Goal: Find specific page/section: Find specific page/section

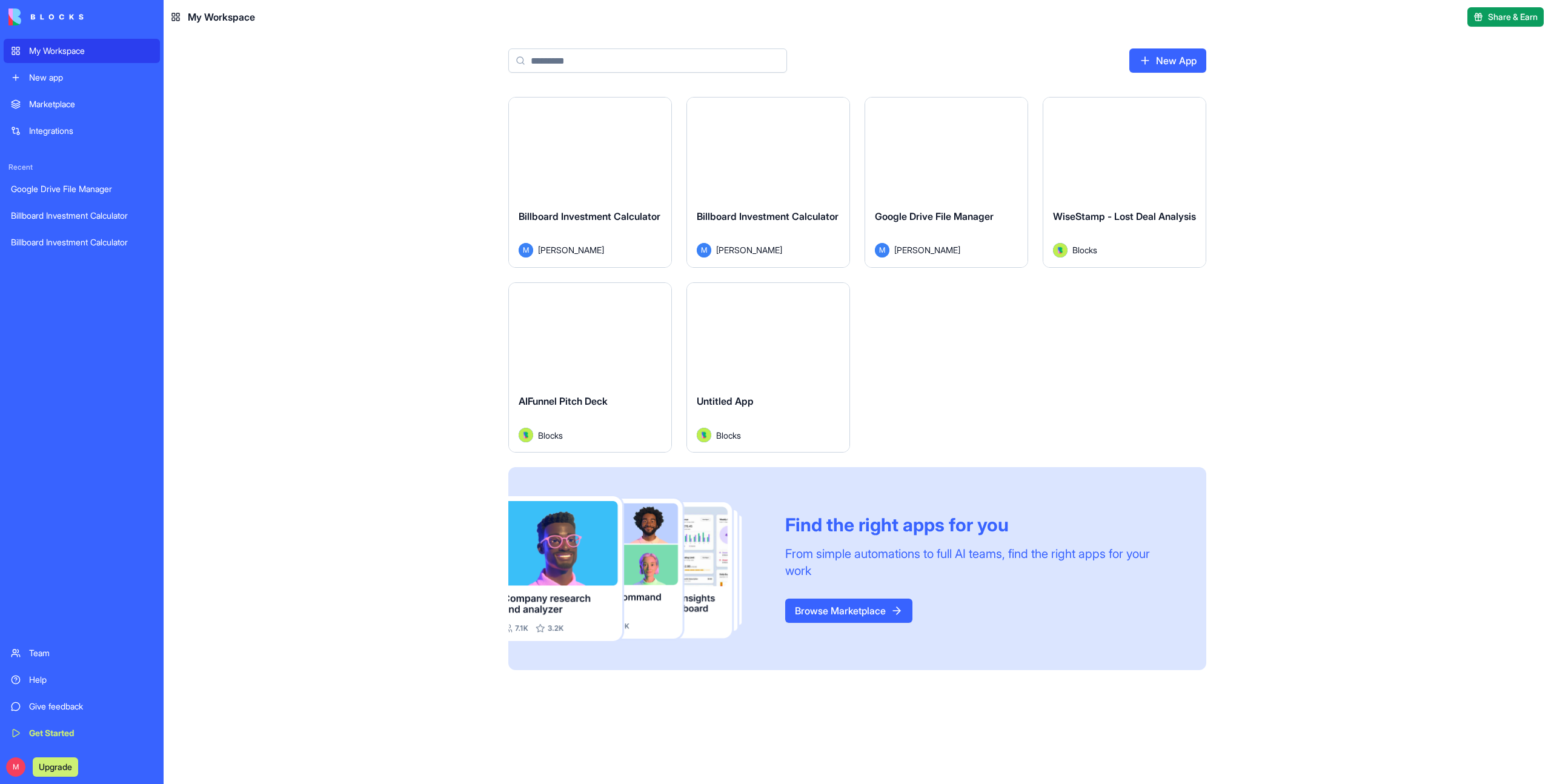
click at [577, 387] on div "AIFunnel Pitch Deck Blocks" at bounding box center [590, 418] width 163 height 68
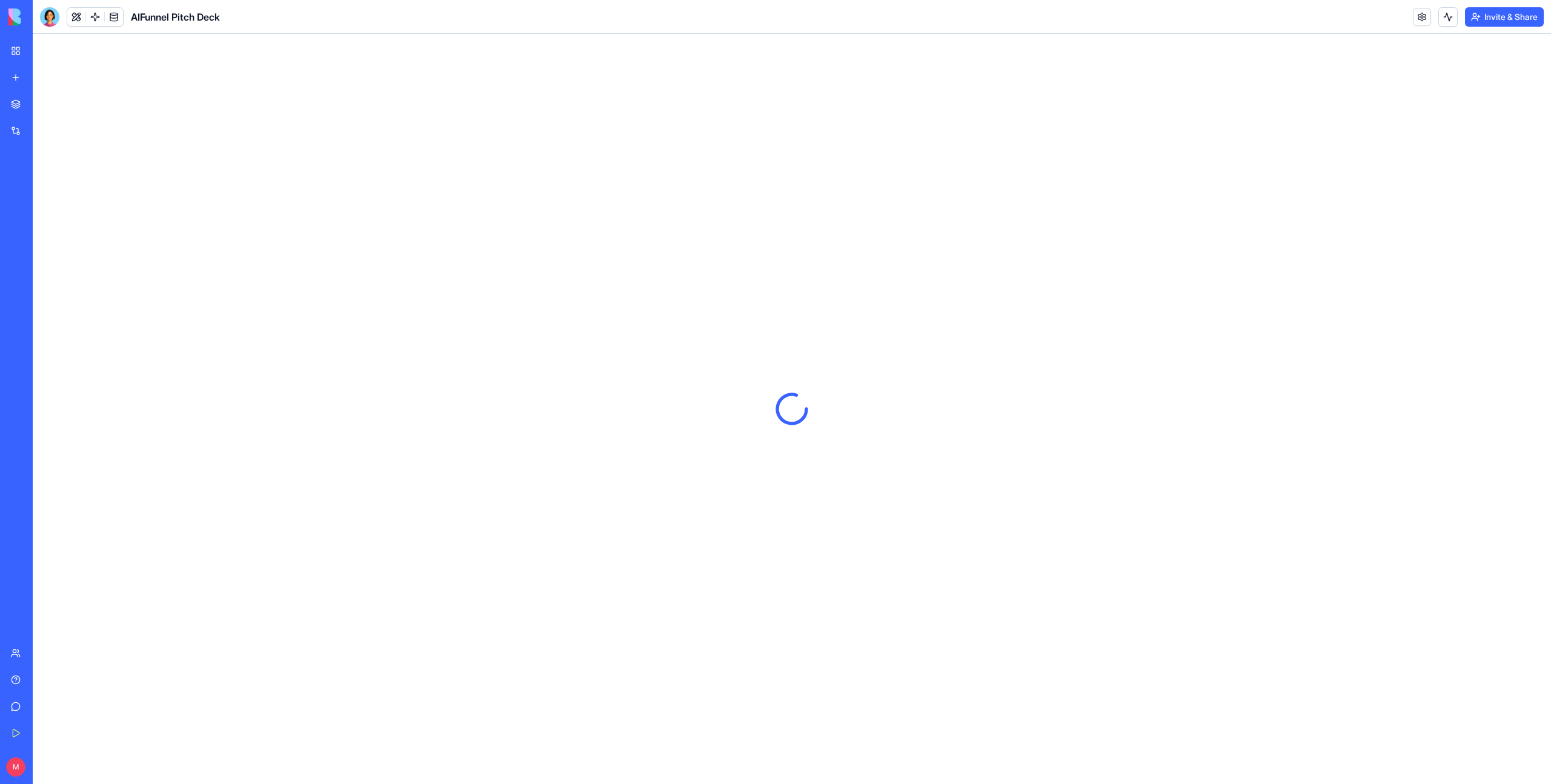
click at [51, 21] on body "My Workspace New app Marketplace Integrations Recent Google Drive File Manager …" at bounding box center [775, 392] width 1551 height 784
click at [48, 19] on div at bounding box center [49, 16] width 19 height 19
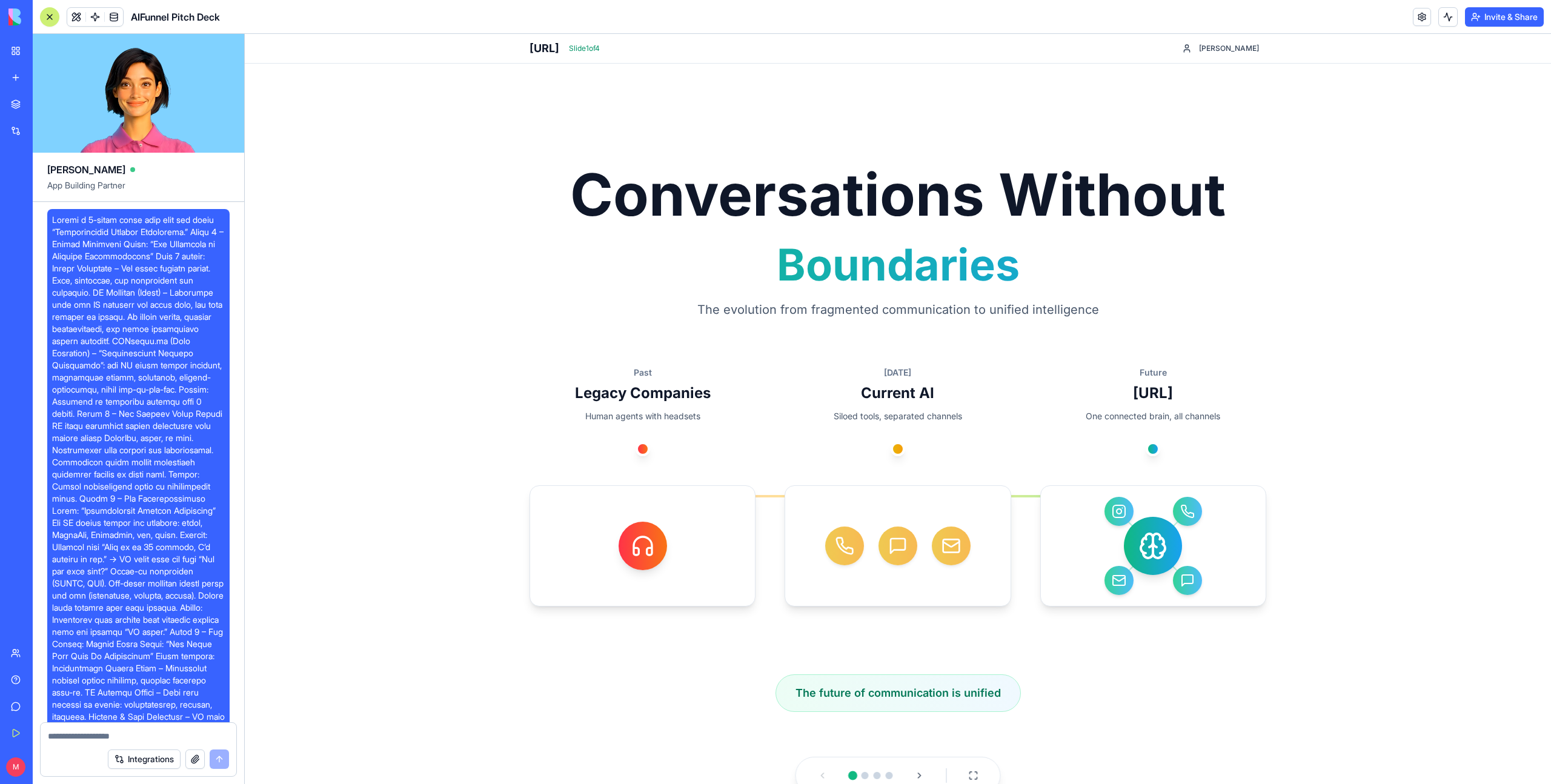
scroll to position [29, 0]
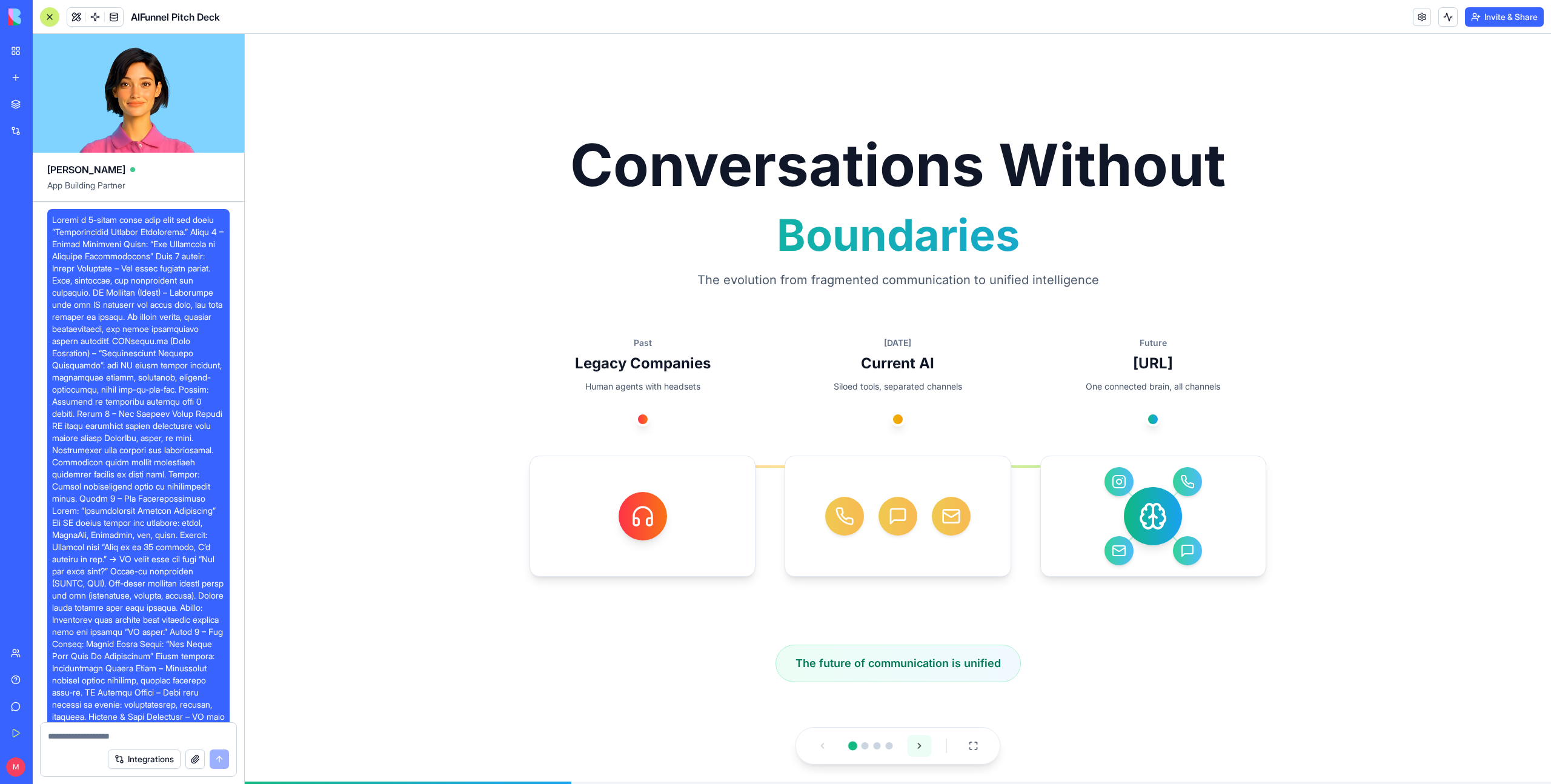
click at [918, 746] on button at bounding box center [919, 746] width 25 height 22
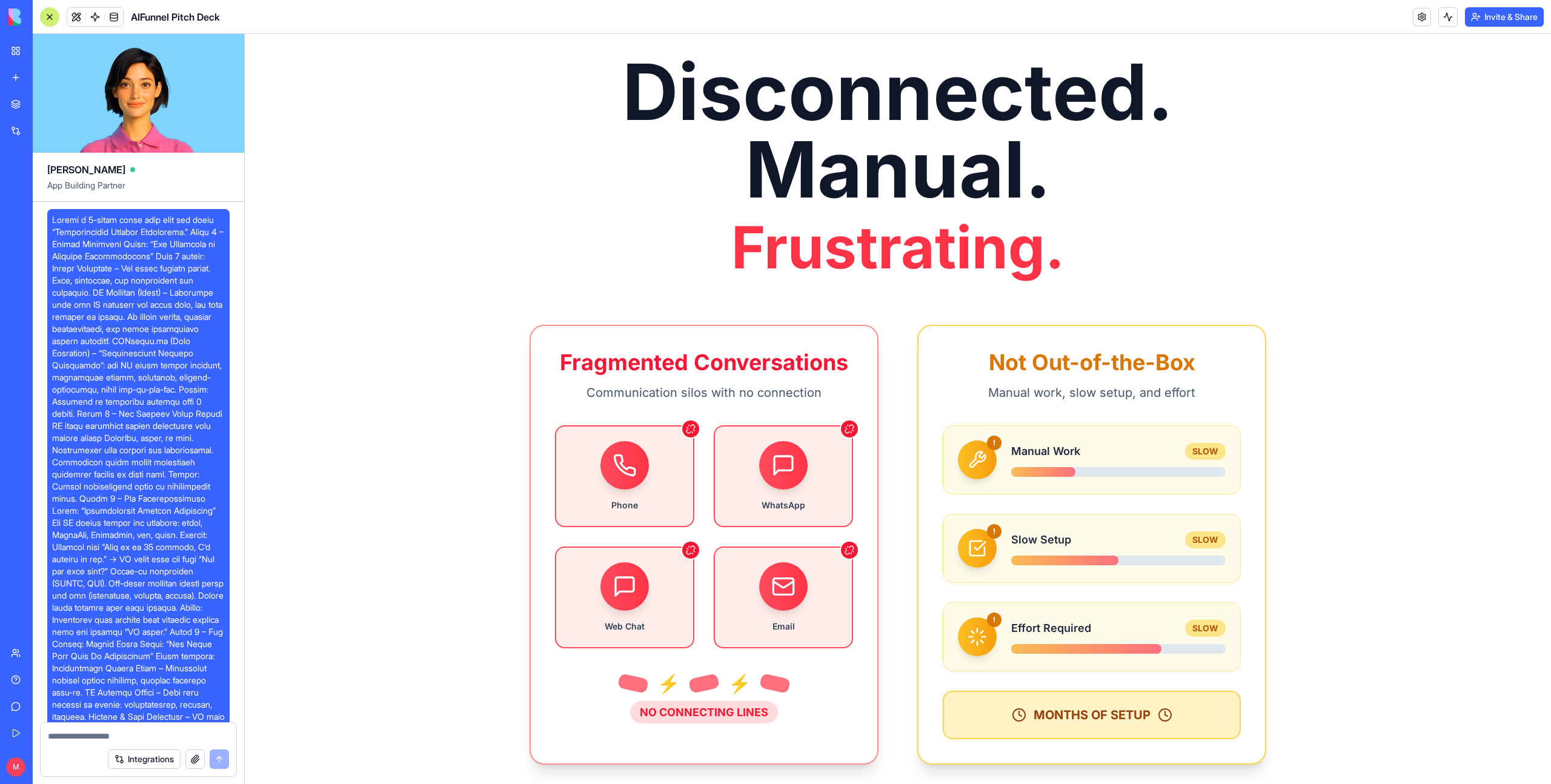
click at [918, 746] on div "Not Out-of-the-Box Manual work, slow setup, and effort ! Manual Work SLOW ! Slo…" at bounding box center [1091, 544] width 349 height 440
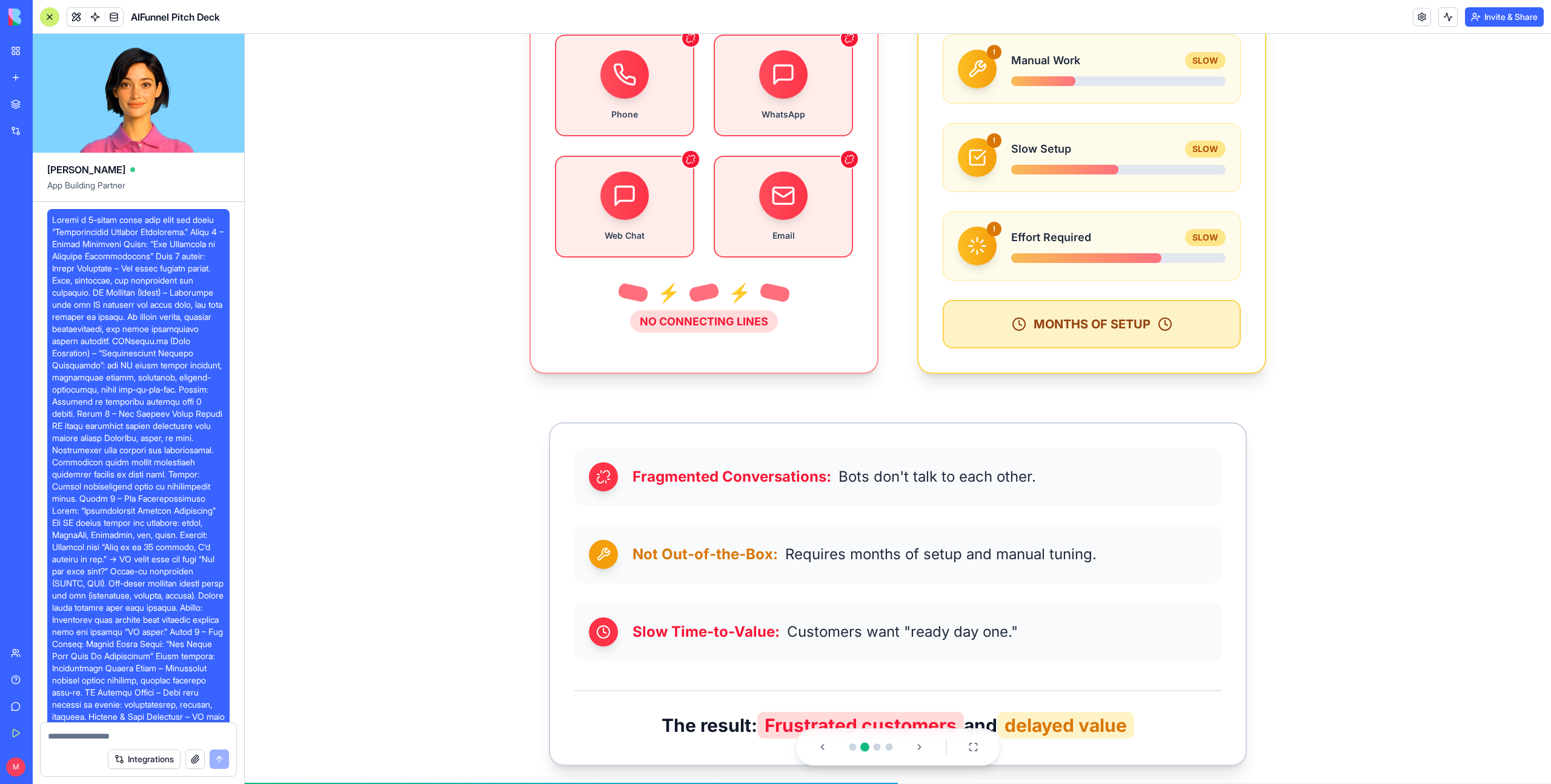
scroll to position [421, 0]
click at [920, 749] on button at bounding box center [919, 746] width 25 height 22
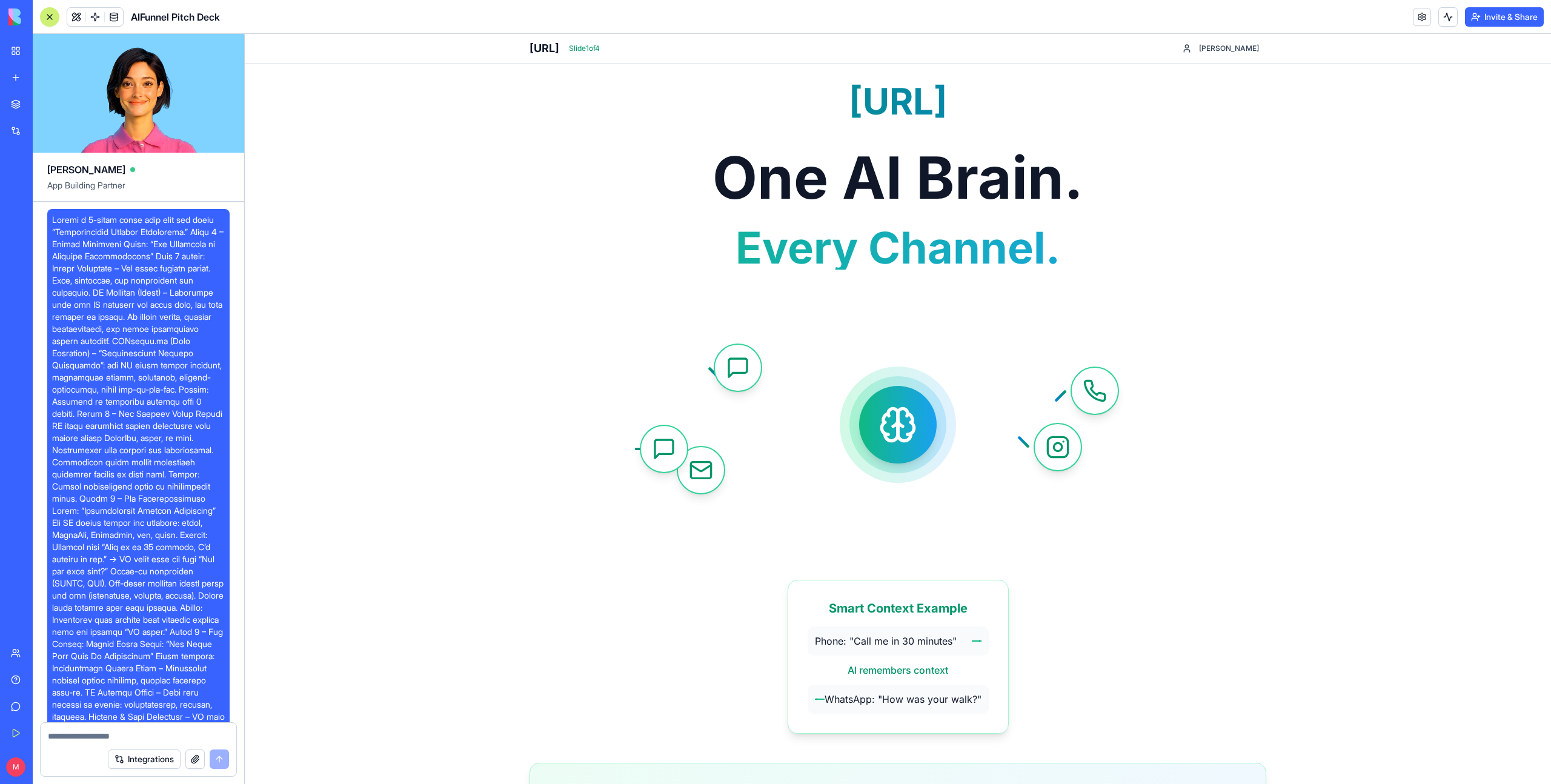
scroll to position [77, 0]
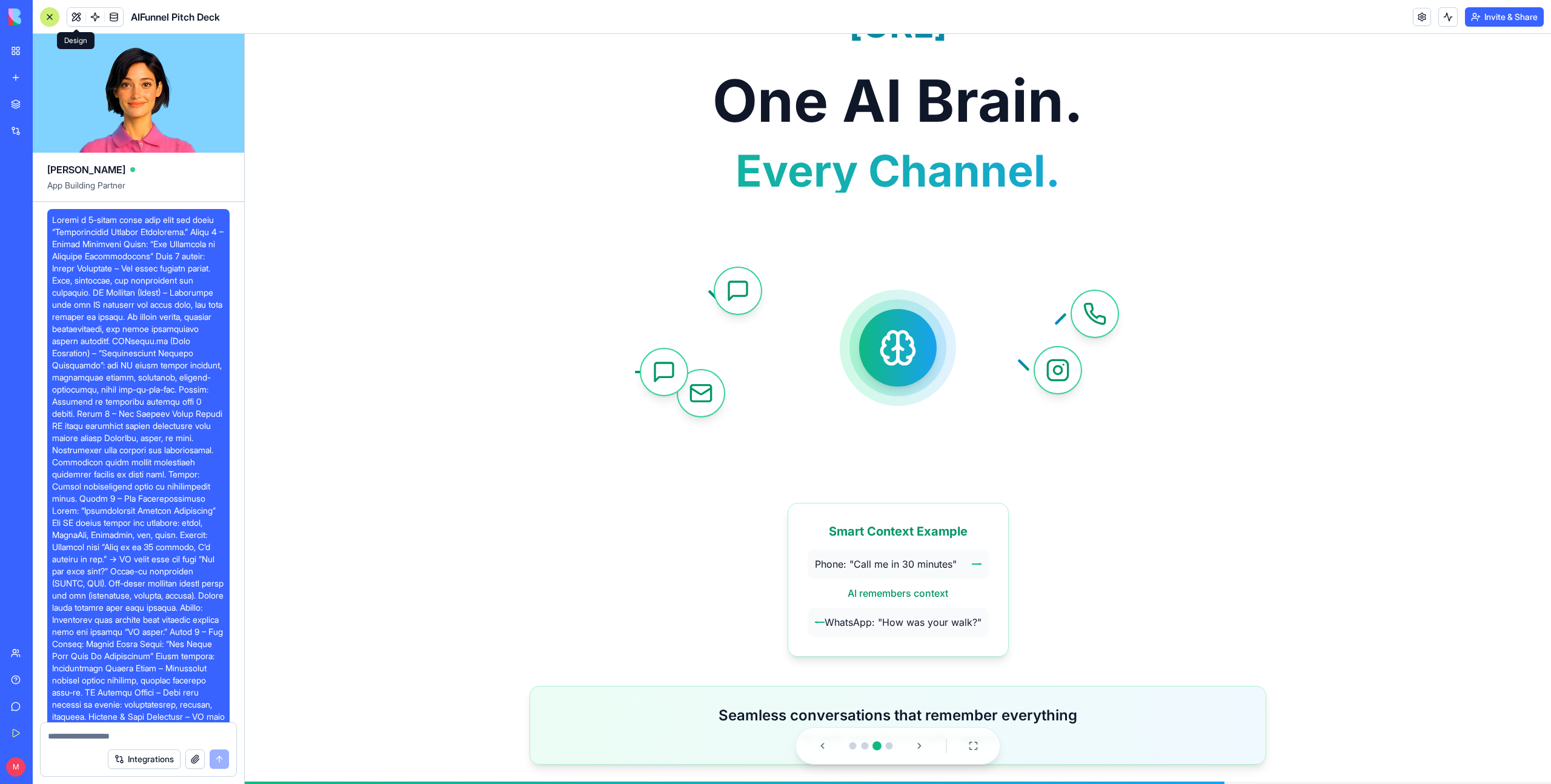
click at [73, 19] on button at bounding box center [77, 17] width 18 height 18
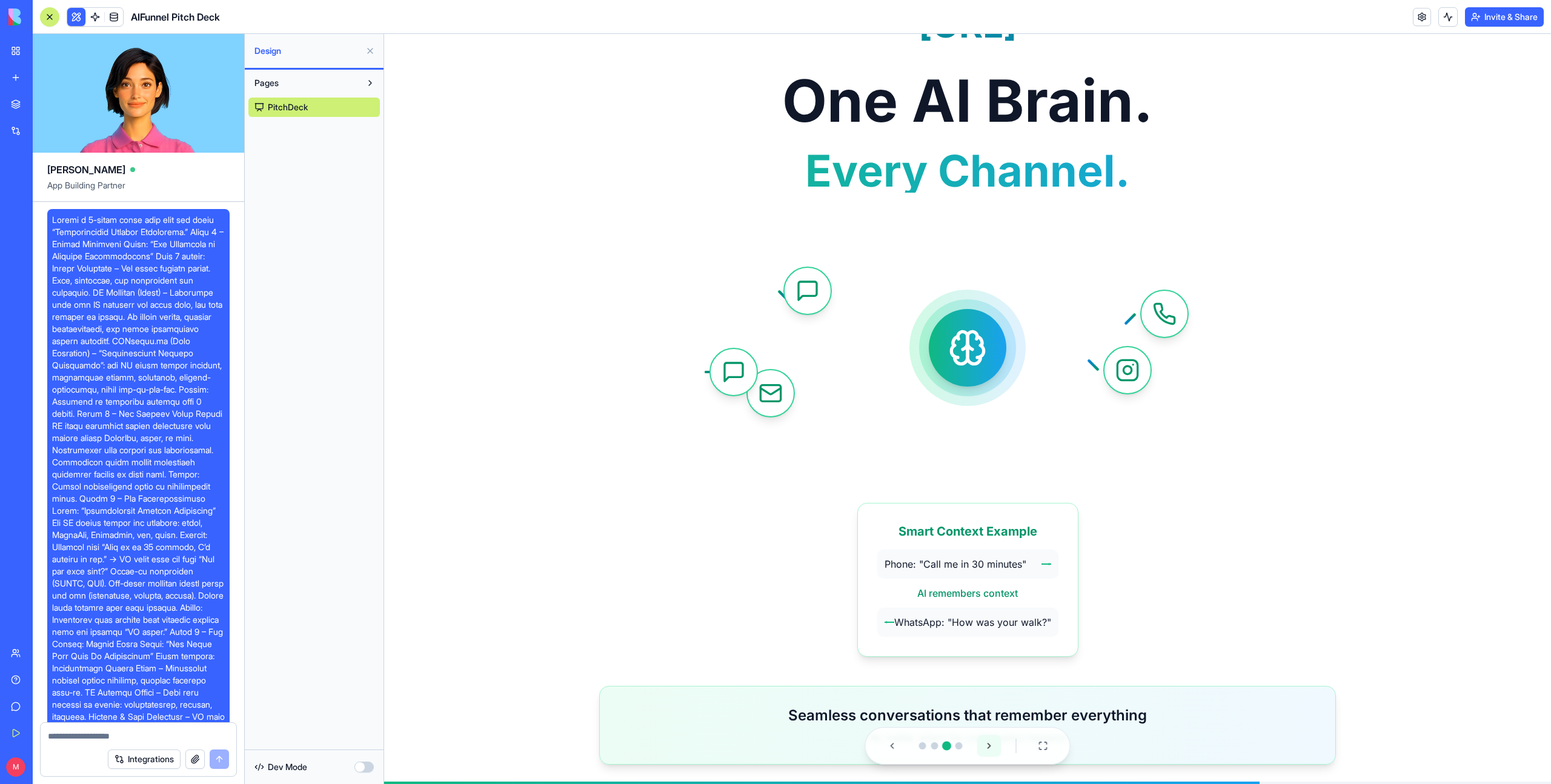
click at [986, 747] on button at bounding box center [989, 746] width 25 height 22
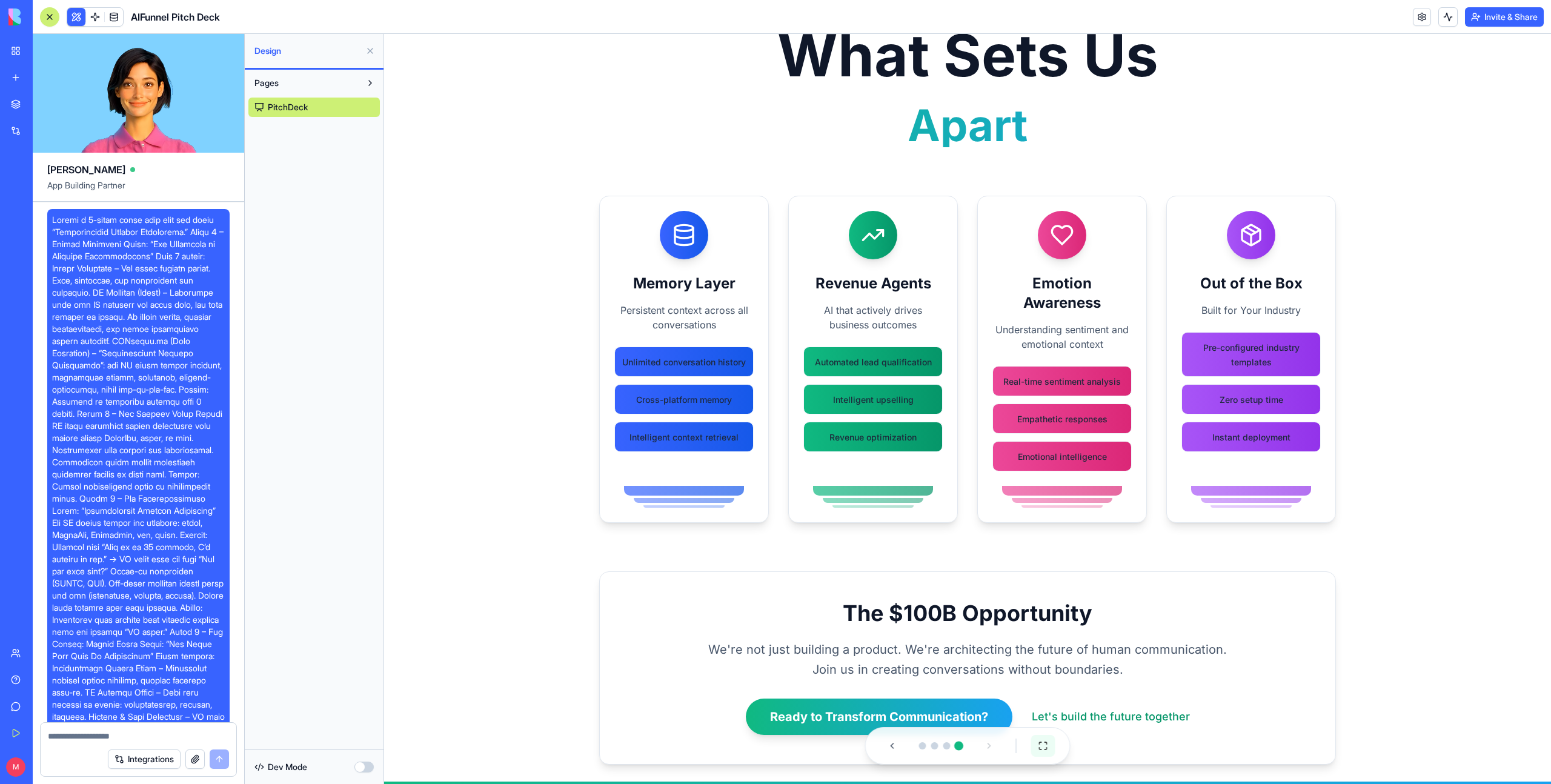
click at [1045, 745] on button at bounding box center [1043, 746] width 25 height 22
click at [1045, 746] on button at bounding box center [1043, 746] width 25 height 22
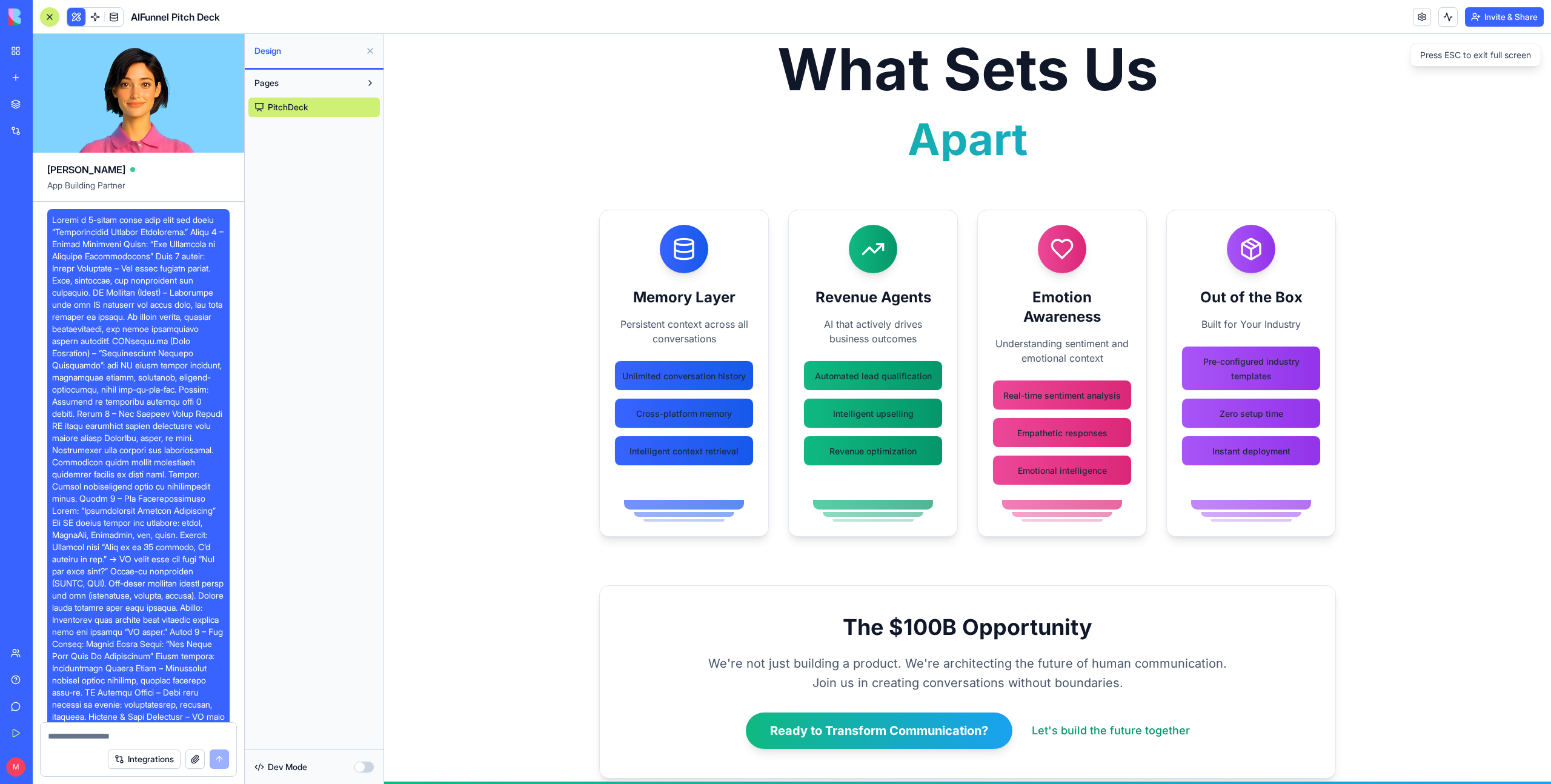
click at [54, 14] on div at bounding box center [49, 16] width 10 height 10
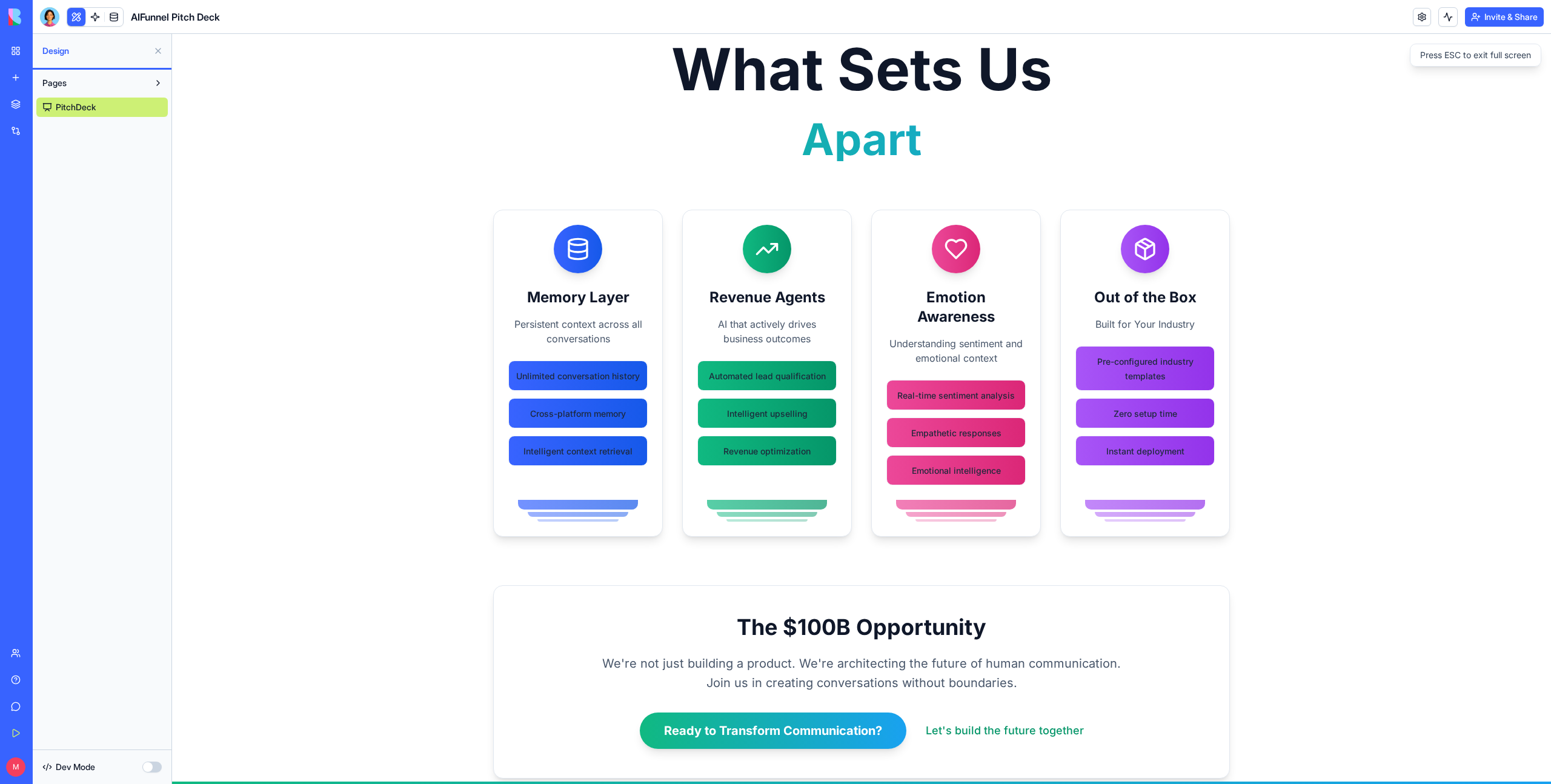
click at [155, 53] on button at bounding box center [157, 50] width 19 height 19
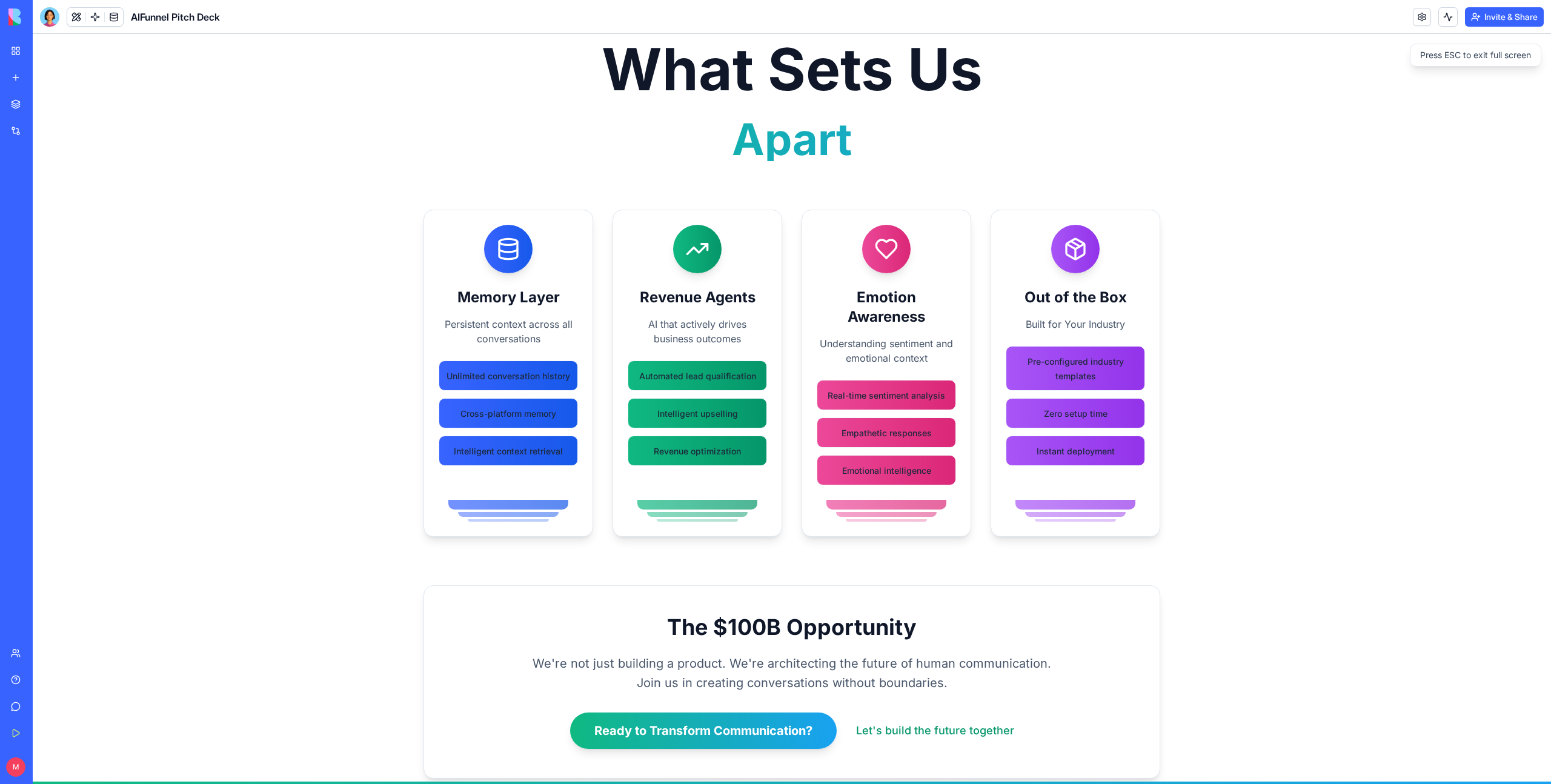
click at [339, 401] on div "What Sets Us Apart Memory Layer Persistent context across all conversations Unl…" at bounding box center [791, 408] width 1518 height 749
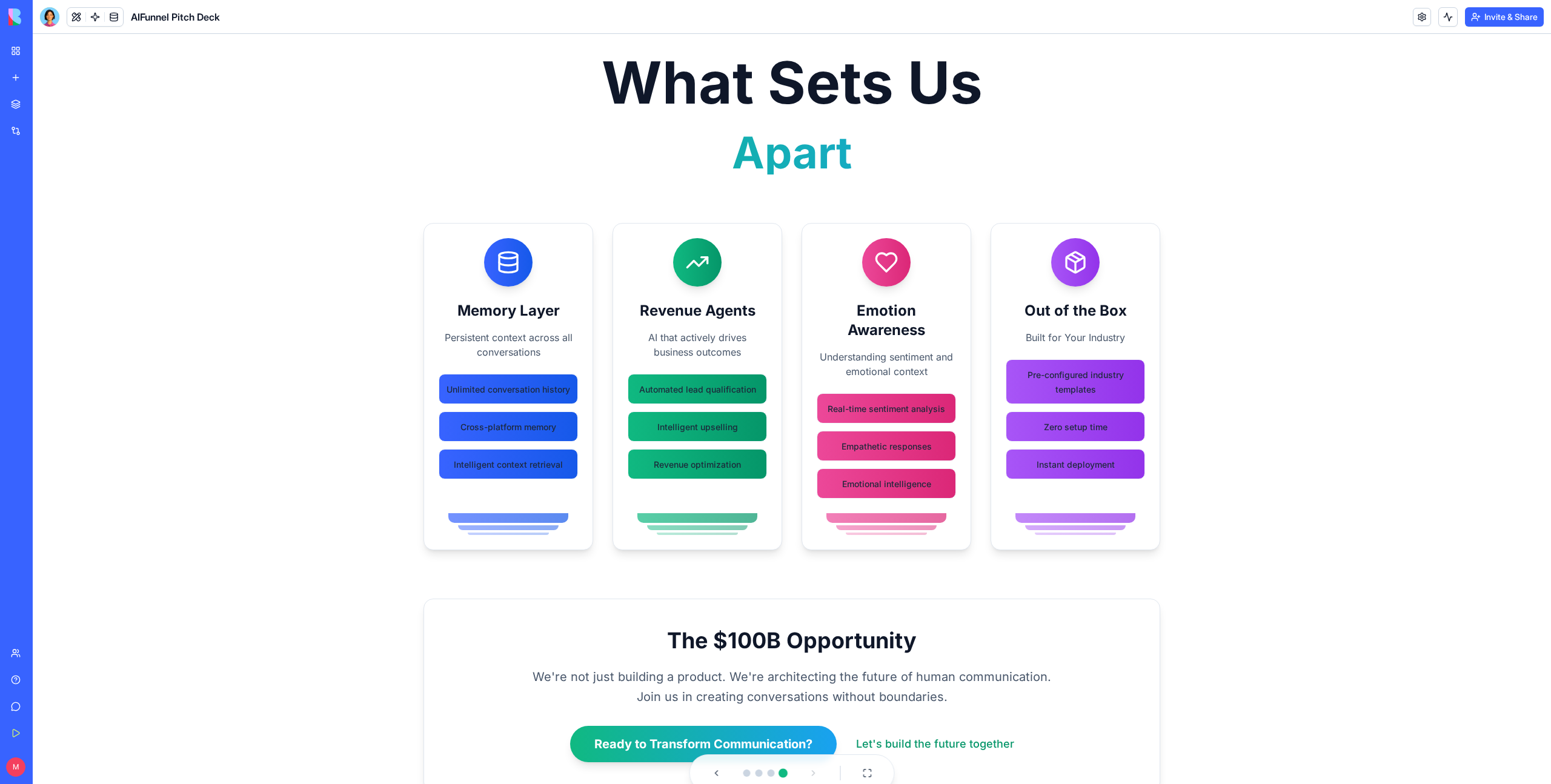
scroll to position [57, 0]
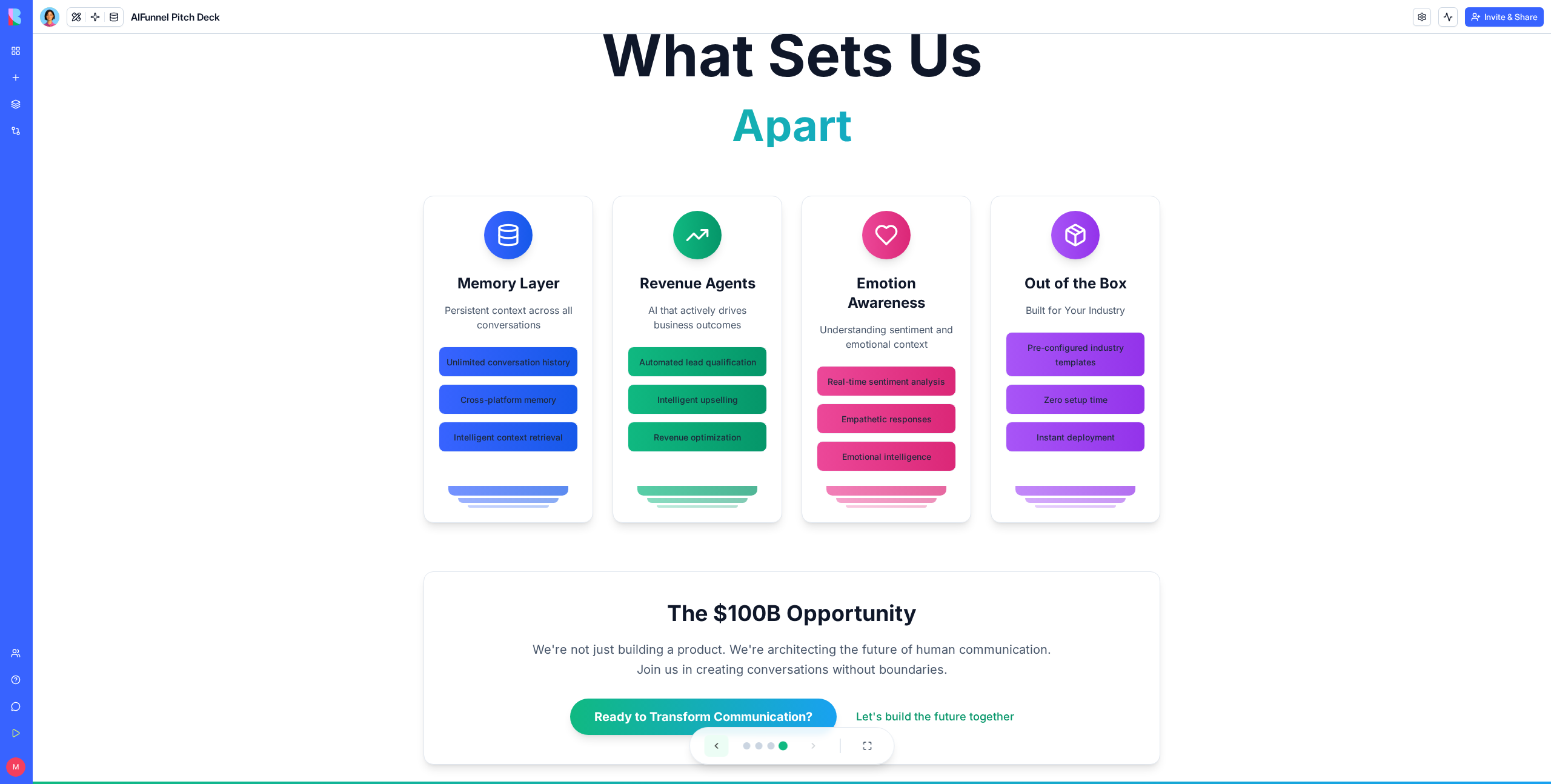
click at [719, 747] on button at bounding box center [717, 746] width 25 height 22
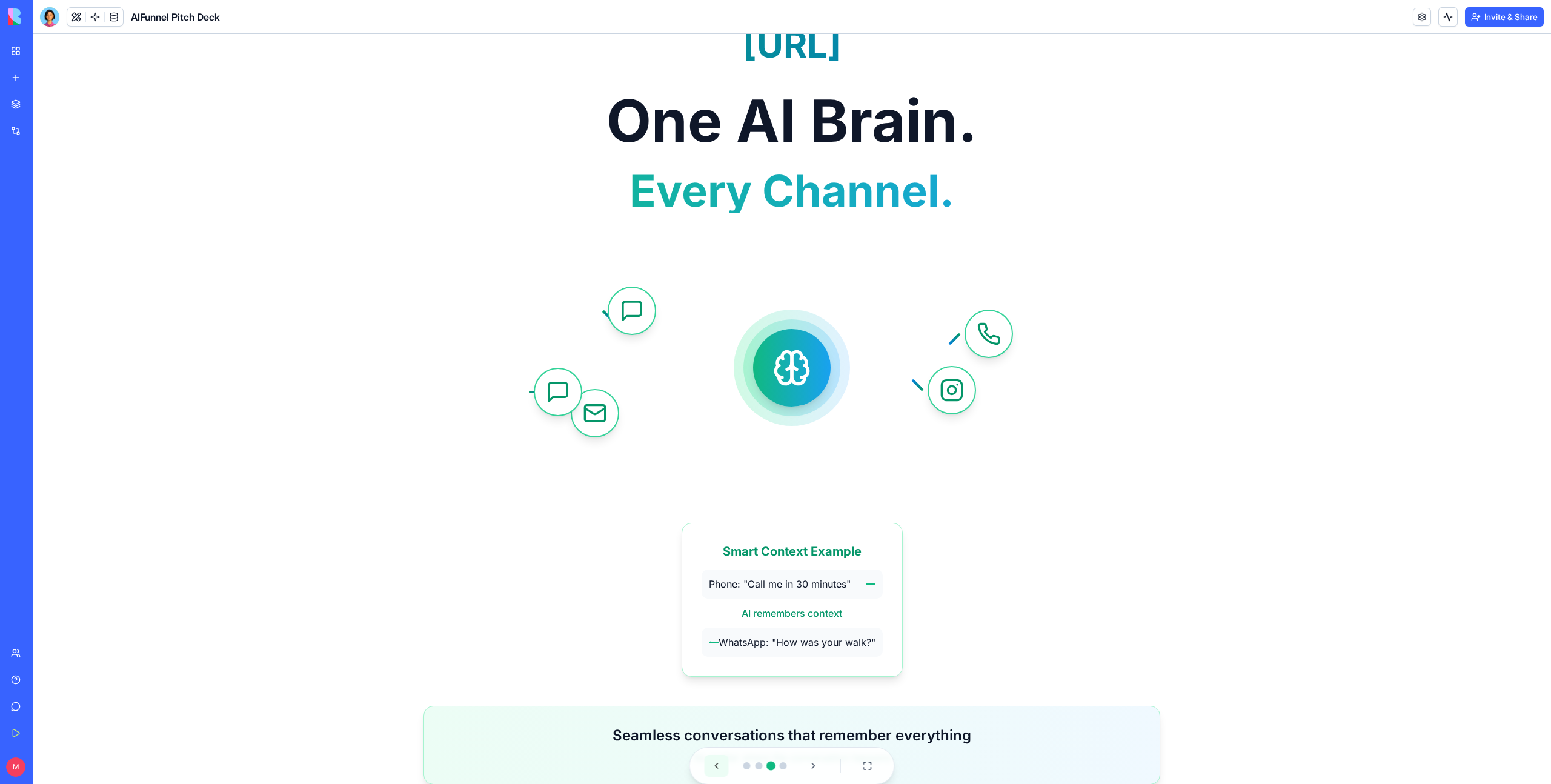
click at [719, 766] on button at bounding box center [717, 766] width 25 height 22
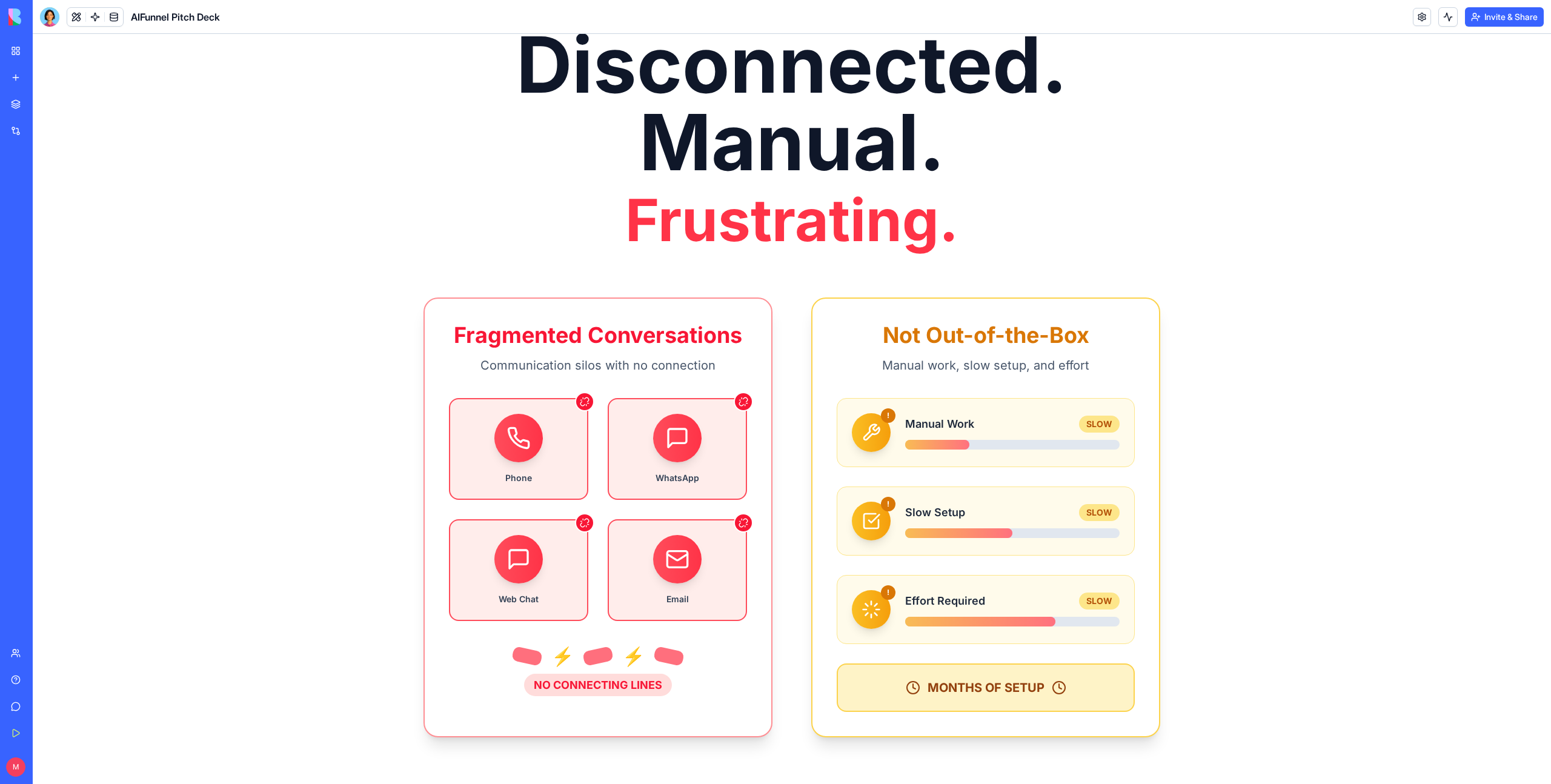
scroll to position [421, 0]
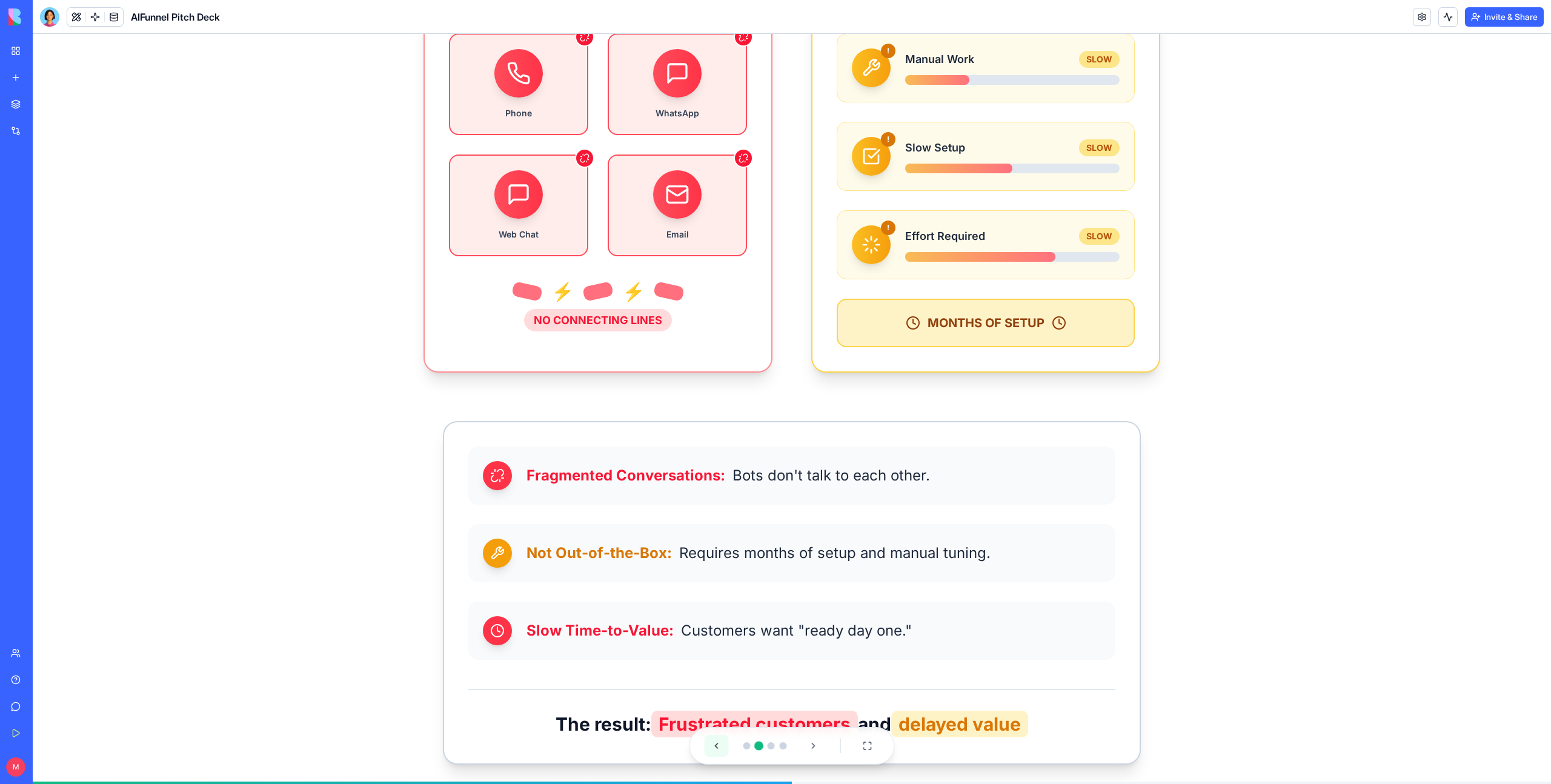
click at [717, 744] on button at bounding box center [717, 746] width 25 height 22
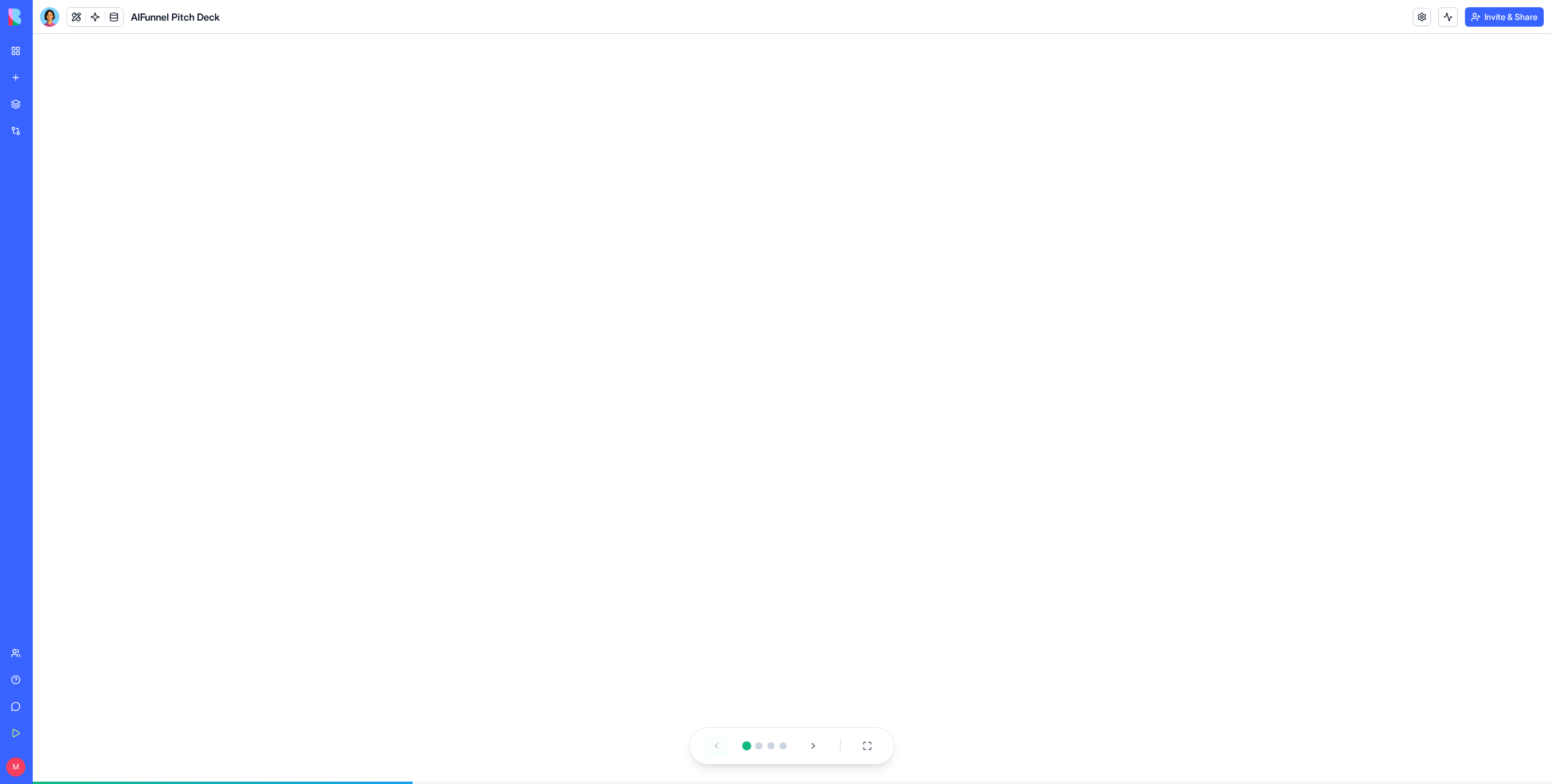
scroll to position [29, 0]
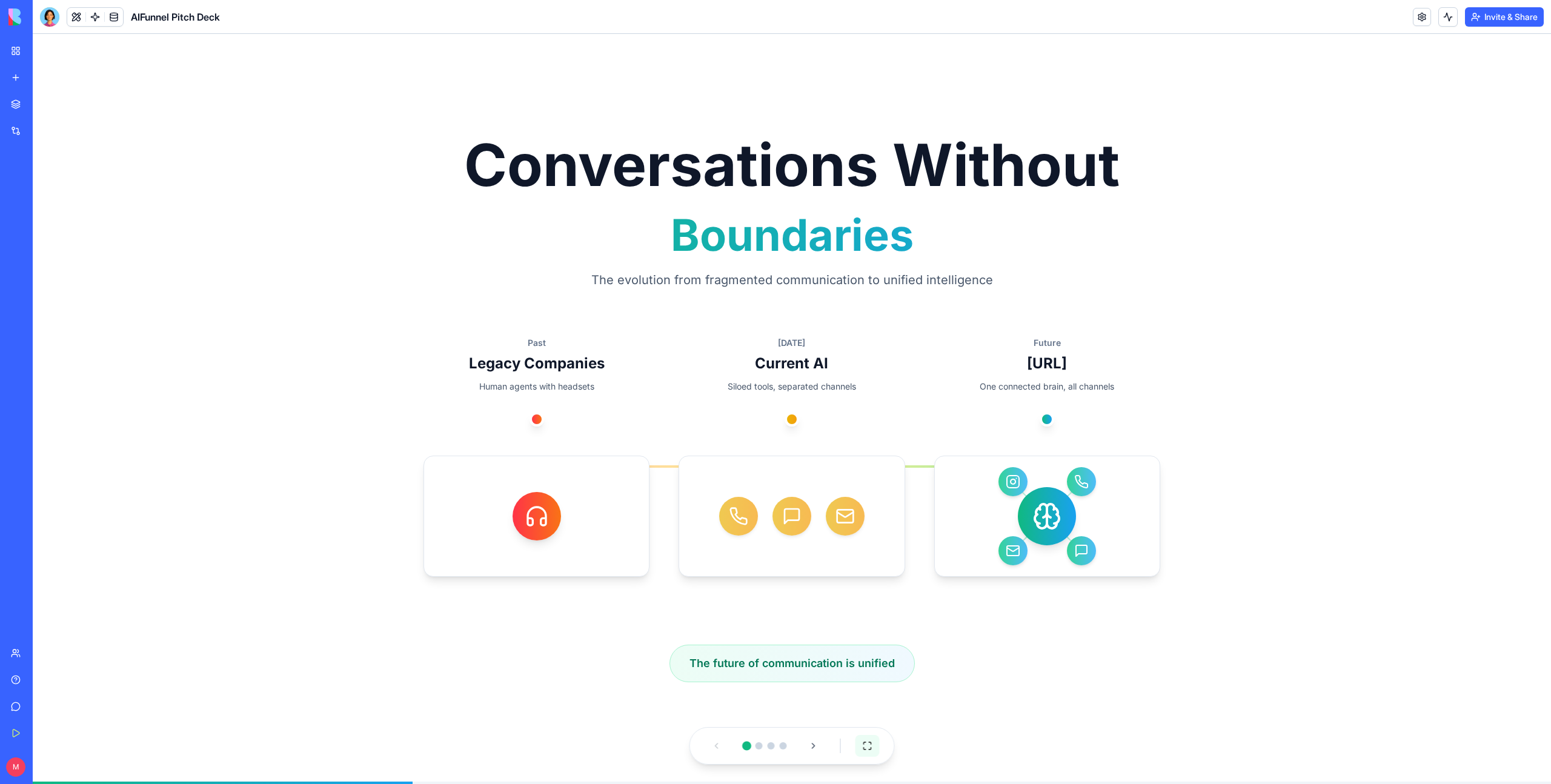
click at [868, 749] on button at bounding box center [867, 746] width 25 height 22
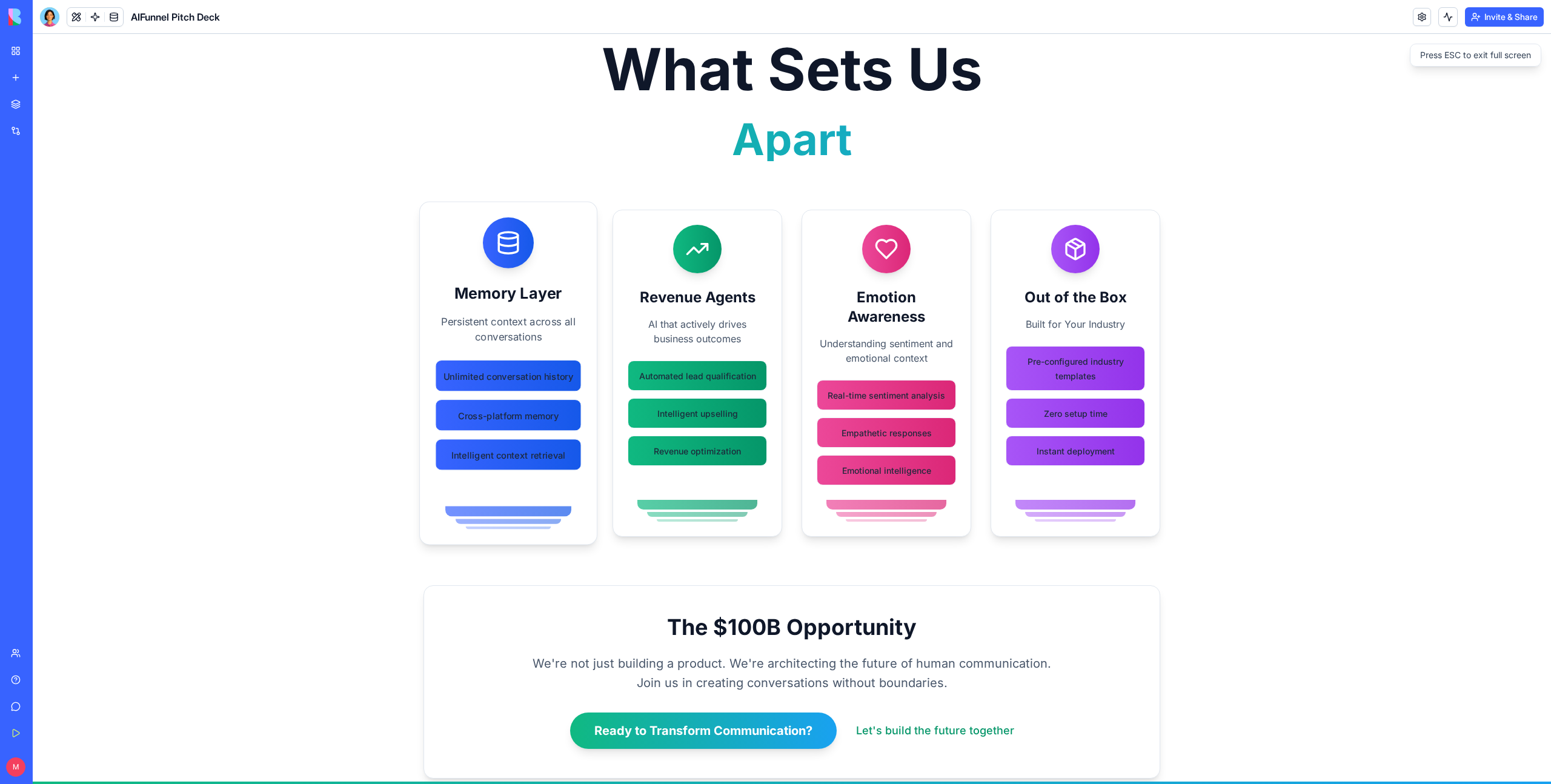
scroll to position [0, 0]
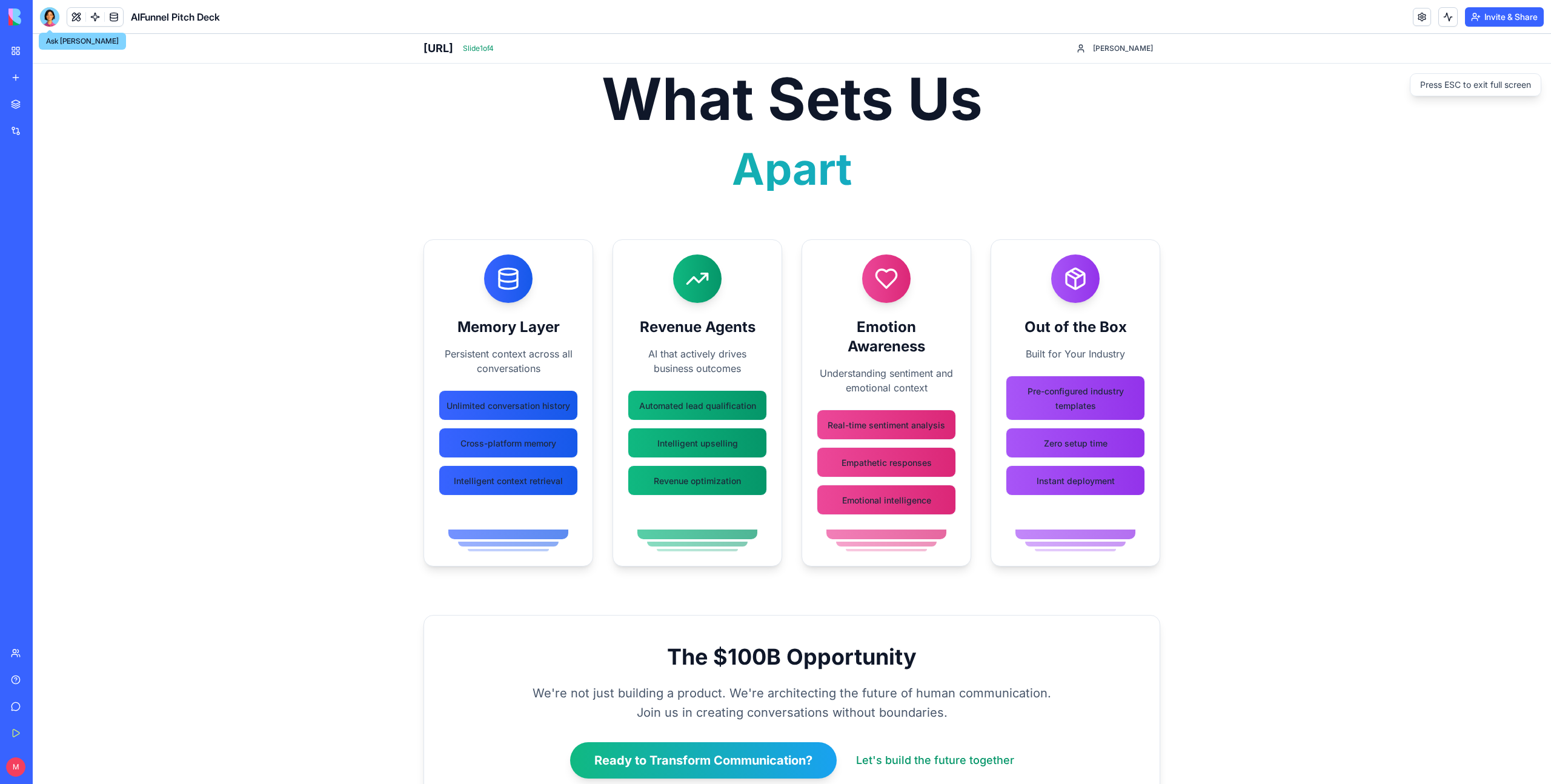
click at [54, 15] on div at bounding box center [49, 16] width 19 height 19
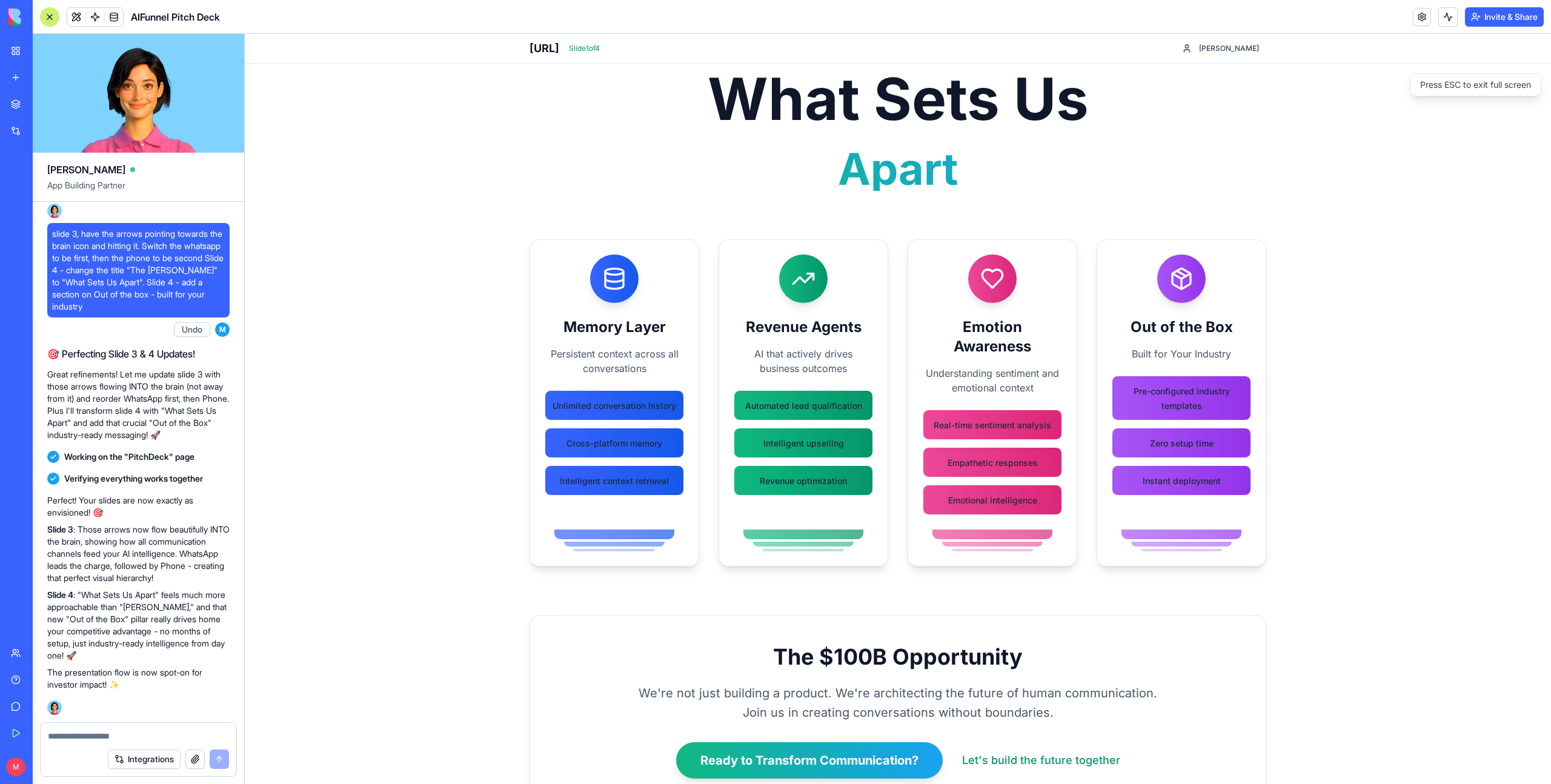
scroll to position [3610, 0]
drag, startPoint x: 591, startPoint y: 48, endPoint x: 528, endPoint y: 48, distance: 63.0
click at [527, 48] on div "[URL] Slide 1 of 4 [PERSON_NAME]" at bounding box center [898, 48] width 775 height 29
copy h1 "[URL]"
click at [75, 16] on button at bounding box center [77, 17] width 18 height 18
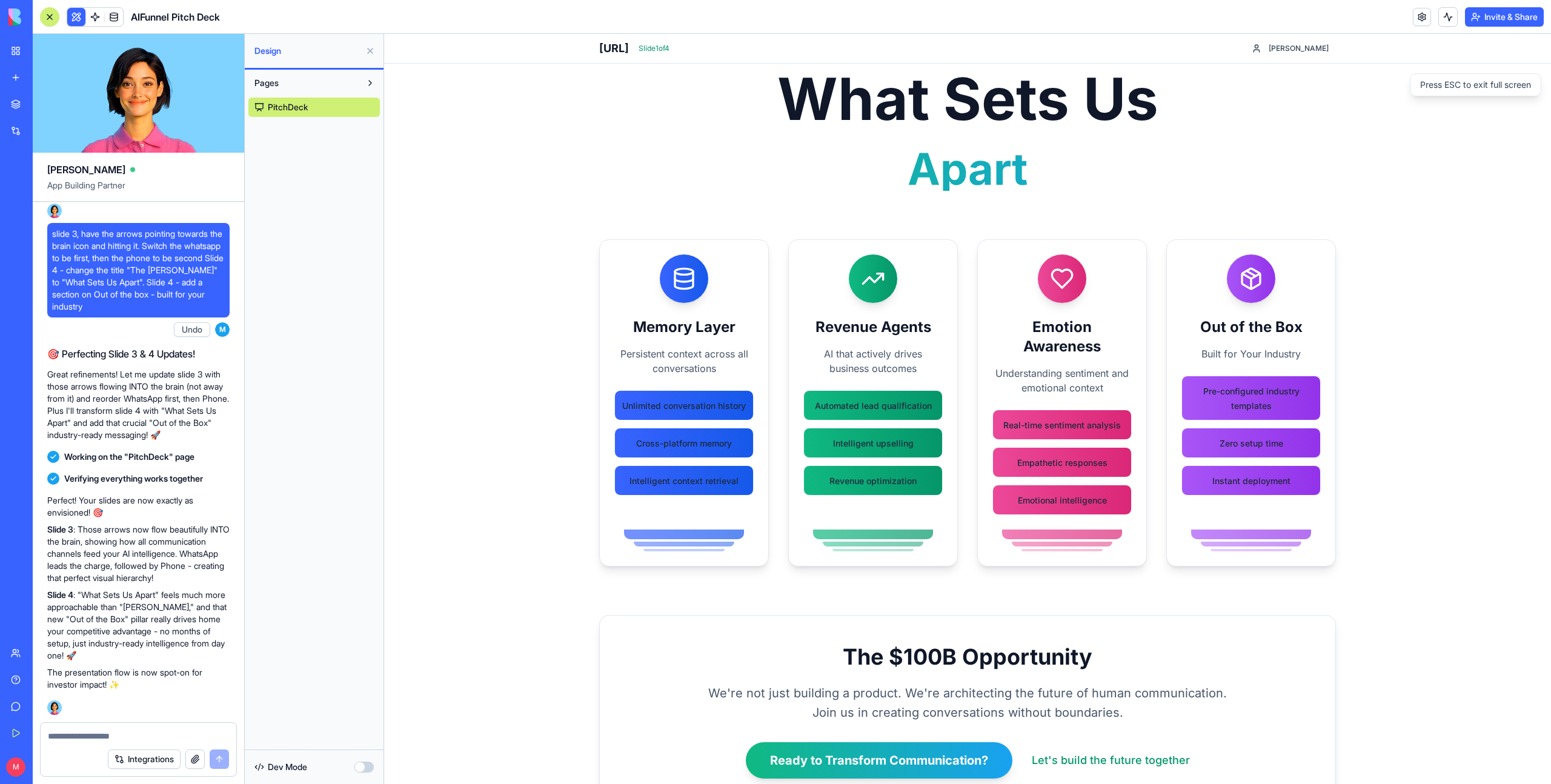
click at [45, 55] on div "My Workspace" at bounding box center [37, 50] width 16 height 12
